Goal: Task Accomplishment & Management: Complete application form

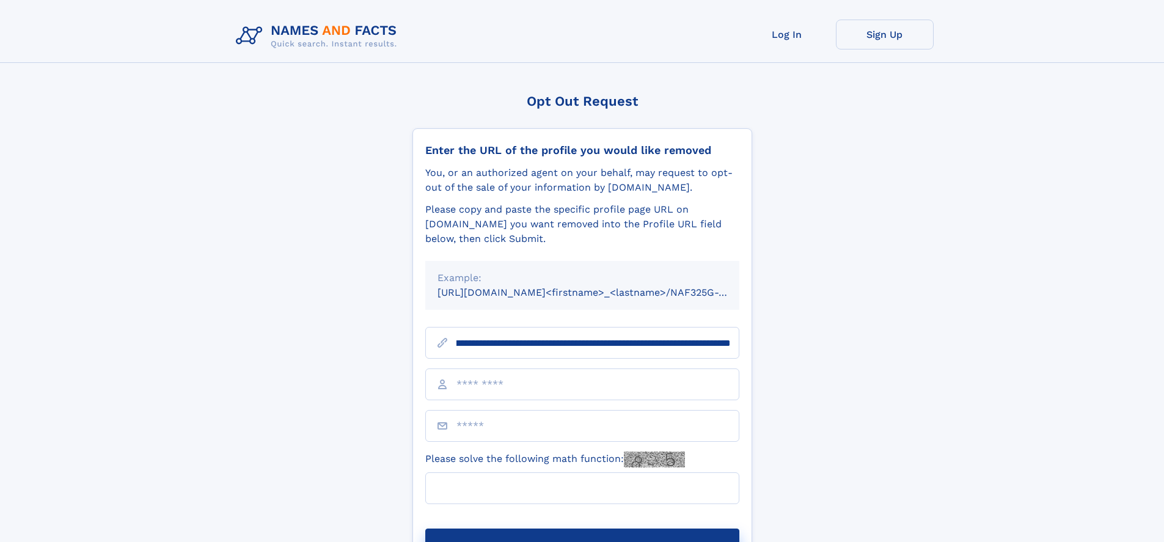
scroll to position [0, 133]
type input "**********"
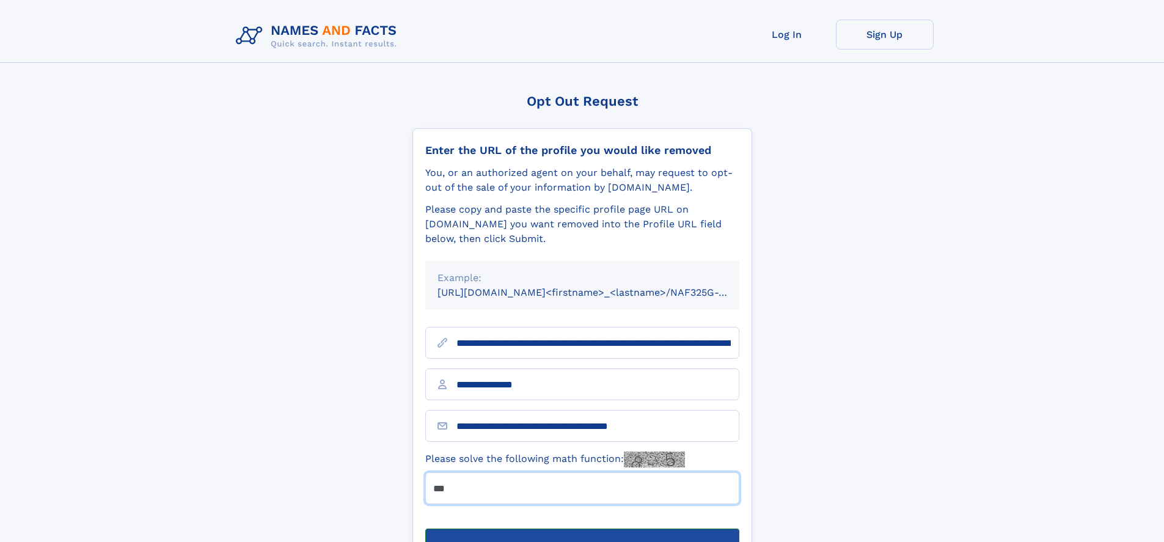
type input "***"
click at [582, 529] on button "Submit Opt Out Request" at bounding box center [582, 548] width 314 height 39
